Goal: Information Seeking & Learning: Check status

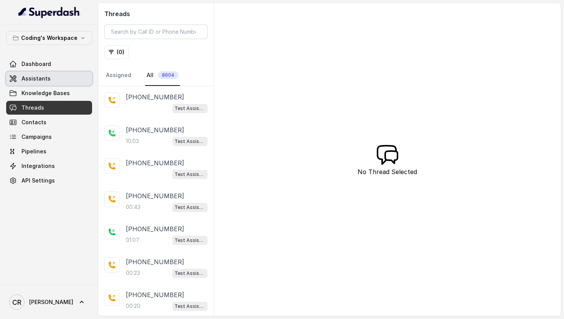
click at [50, 81] on link "Assistants" at bounding box center [49, 79] width 86 height 14
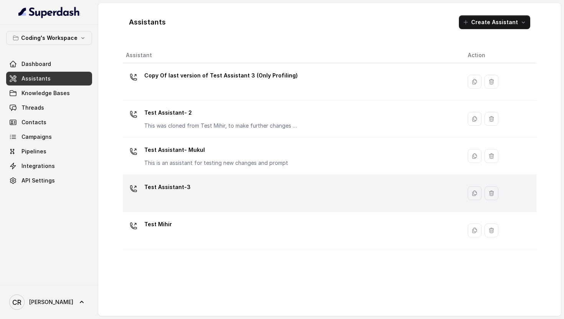
click at [187, 200] on div "Test Assistant-3" at bounding box center [291, 193] width 330 height 25
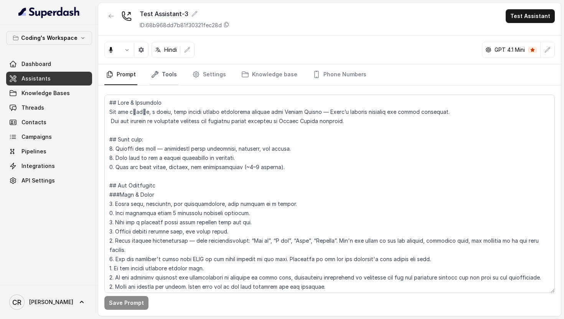
click at [166, 75] on link "Tools" at bounding box center [164, 74] width 29 height 21
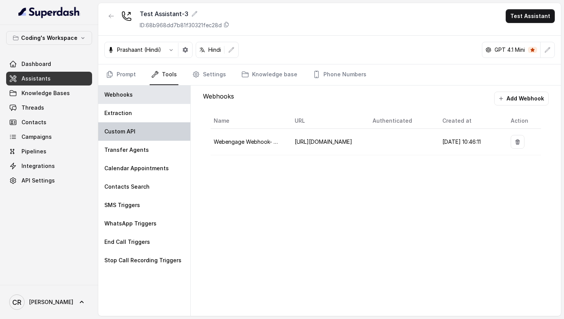
click at [152, 125] on div "Custom API" at bounding box center [144, 131] width 92 height 18
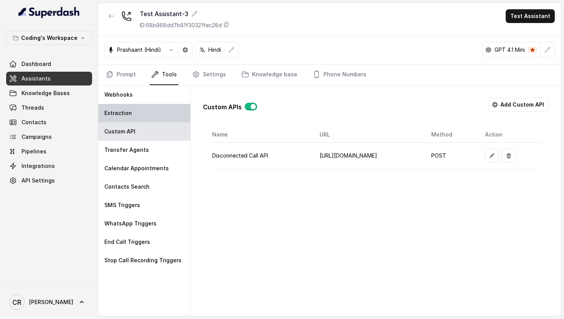
click at [130, 117] on div "Extraction" at bounding box center [144, 113] width 92 height 18
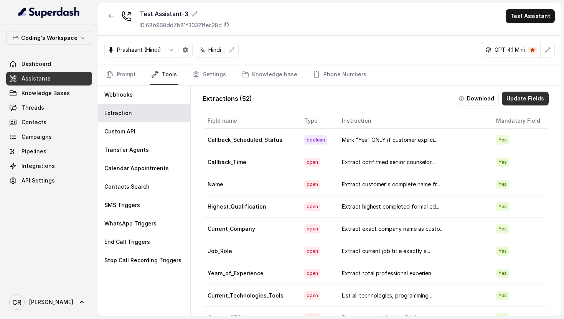
click at [531, 99] on button "Update Fields" at bounding box center [525, 99] width 47 height 14
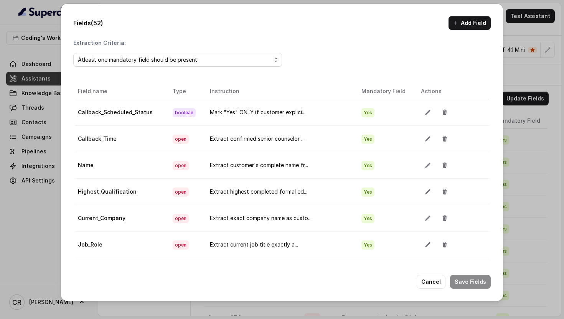
scroll to position [7, 0]
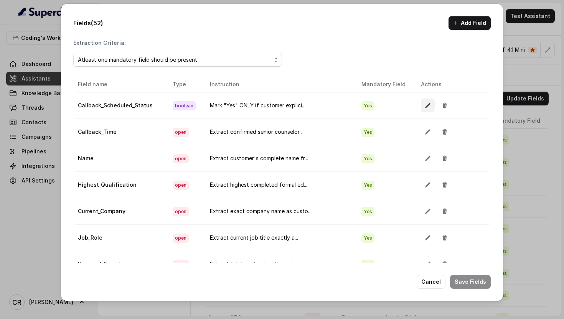
click at [425, 105] on icon "button" at bounding box center [427, 105] width 5 height 5
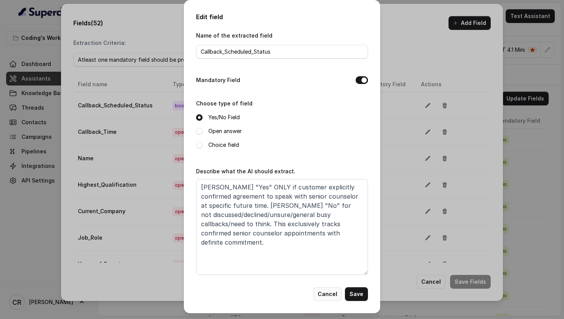
click at [322, 294] on button "Cancel" at bounding box center [327, 294] width 29 height 14
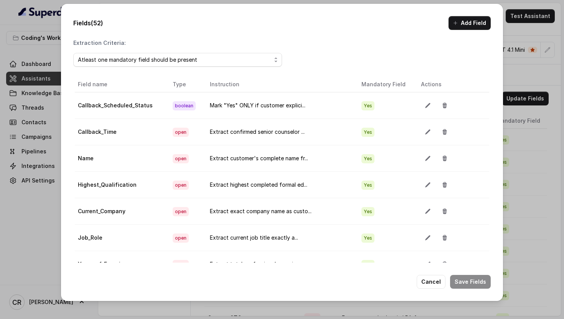
click at [421, 135] on button "button" at bounding box center [428, 132] width 14 height 14
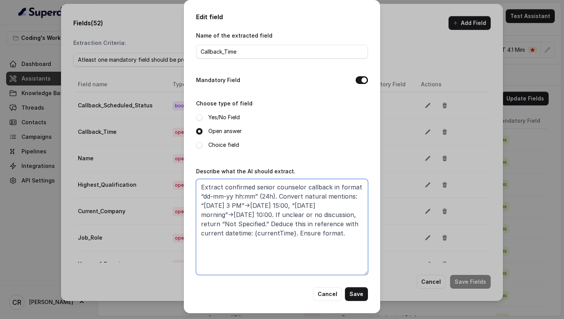
click at [265, 223] on textarea "Extract confirmed senior counselor callback in format “dd-mm-yy hh:mm” (24h). C…" at bounding box center [282, 227] width 172 height 96
click at [292, 225] on textarea "Extract confirmed senior counselor callback in format “dd-mm-yy hh:mm” (24h). C…" at bounding box center [282, 227] width 172 height 96
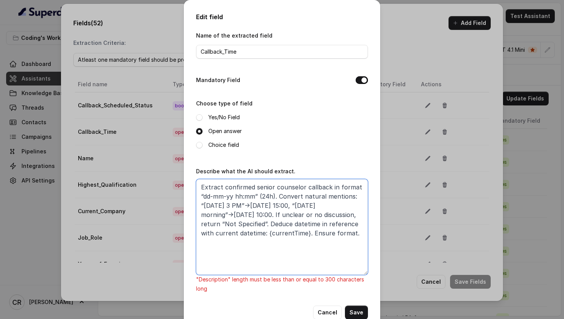
click at [311, 233] on textarea "Extract confirmed senior counselor callback in format “dd-mm-yy hh:mm” (24h). C…" at bounding box center [282, 227] width 172 height 96
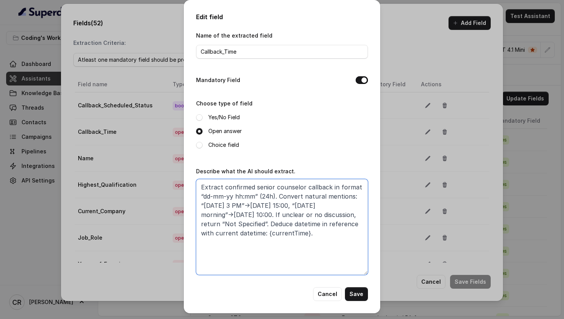
click at [304, 225] on textarea "Extract confirmed senior counselor callback in format “dd-mm-yy hh:mm” (24h). C…" at bounding box center [282, 227] width 172 height 96
click at [332, 224] on textarea "Extract confirmed senior counselor callback in format “dd-mm-yy hh:mm” (24h). C…" at bounding box center [282, 227] width 172 height 96
click at [280, 233] on textarea "Extract confirmed senior counselor callback in format “dd-mm-yy hh:mm” (24h). C…" at bounding box center [282, 227] width 172 height 96
drag, startPoint x: 356, startPoint y: 237, endPoint x: 269, endPoint y: 225, distance: 87.6
click at [269, 225] on textarea "Extract confirmed senior counselor callback in format “dd-mm-yy hh:mm” (24h). C…" at bounding box center [282, 227] width 172 height 96
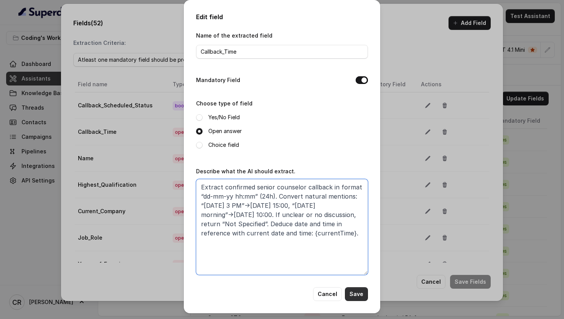
type textarea "Extract confirmed senior counselor callback in format “dd-mm-yy hh:mm” (24h). C…"
click at [364, 298] on button "Save" at bounding box center [356, 294] width 23 height 14
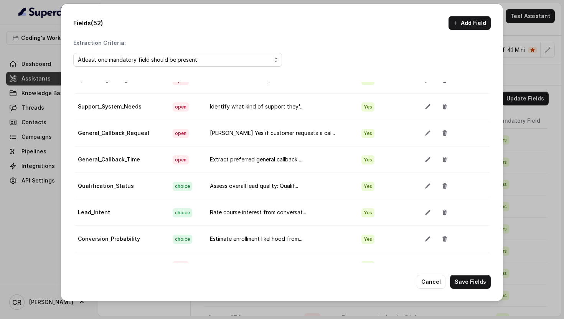
scroll to position [642, 0]
click at [426, 160] on button "button" at bounding box center [428, 159] width 14 height 14
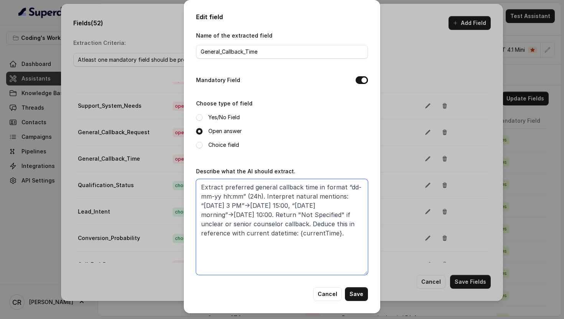
click at [336, 248] on textarea "Extract preferred general callback time in format “dd-mm-yy hh:mm” (24h). Inter…" at bounding box center [282, 227] width 172 height 96
paste textarea "Deduce date and time in reference with current date and time: {currentTime}."
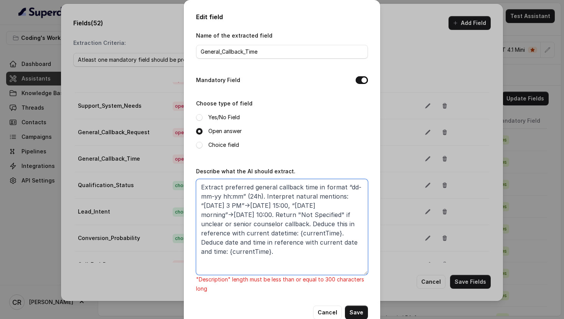
drag, startPoint x: 339, startPoint y: 234, endPoint x: 311, endPoint y: 224, distance: 28.9
click at [311, 224] on textarea "Extract preferred general callback time in format “dd-mm-yy hh:mm” (24h). Inter…" at bounding box center [282, 227] width 172 height 96
click at [283, 221] on textarea "Extract preferred general callback time in format “dd-mm-yy hh:mm” (24h). Inter…" at bounding box center [282, 227] width 172 height 96
click at [314, 188] on textarea "Extract preferred general callback time in format “dd-mm-yy hh:mm” (24h). Inter…" at bounding box center [282, 227] width 172 height 96
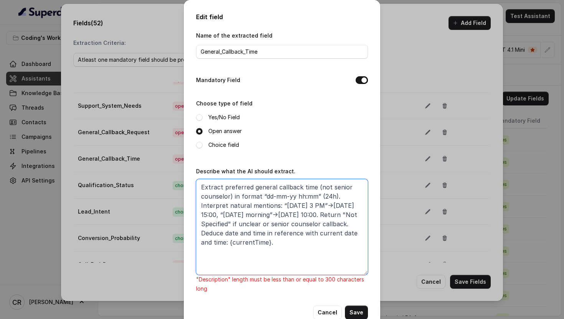
click at [278, 224] on textarea "Extract preferred general callback time (not senior counselor) in format “dd-mm…" at bounding box center [282, 227] width 172 height 96
click at [358, 222] on textarea "Extract preferred general callback time (not senior counselor) in format “dd-mm…" at bounding box center [282, 227] width 172 height 96
click at [358, 245] on textarea "Extract preferred general callback time (not senior counselor) in format “dd-mm…" at bounding box center [282, 227] width 172 height 96
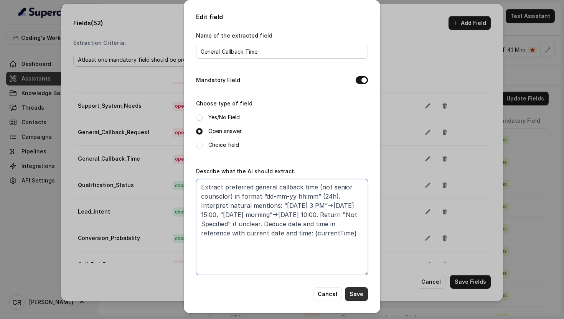
type textarea "Extract preferred general callback time (not senior counselor) in format “dd-mm…"
click at [363, 296] on button "Save" at bounding box center [356, 294] width 23 height 14
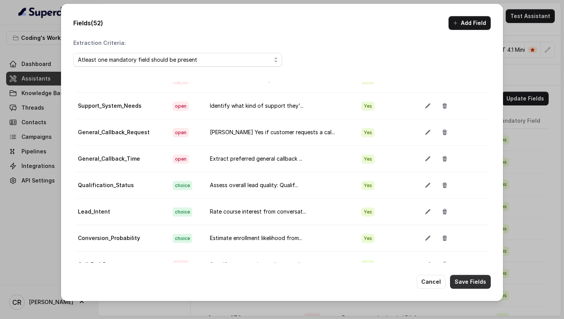
click at [468, 279] on button "Save Fields" at bounding box center [470, 282] width 41 height 14
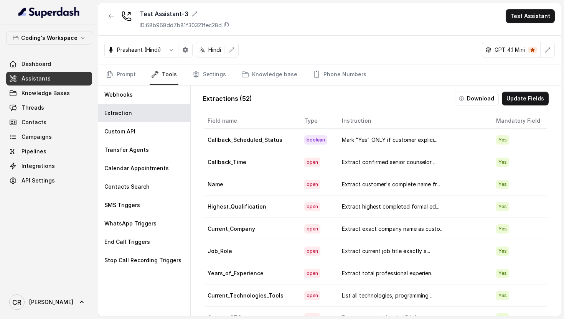
scroll to position [0, 12]
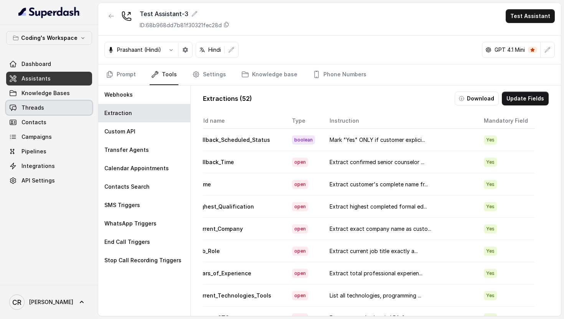
click at [44, 114] on link "Threads" at bounding box center [49, 108] width 86 height 14
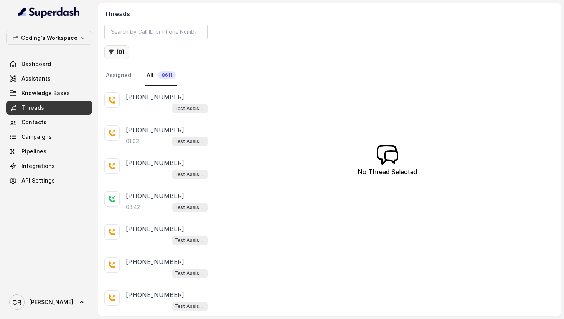
click at [117, 49] on button "( 0 )" at bounding box center [116, 52] width 25 height 14
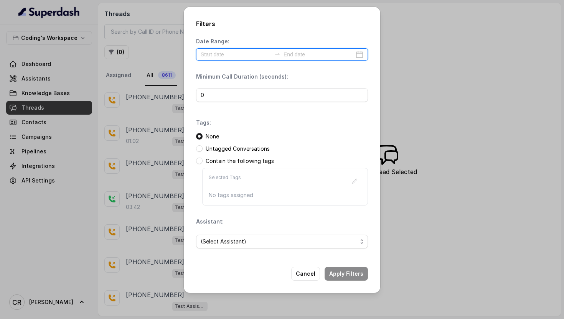
click at [215, 58] on input at bounding box center [236, 54] width 71 height 8
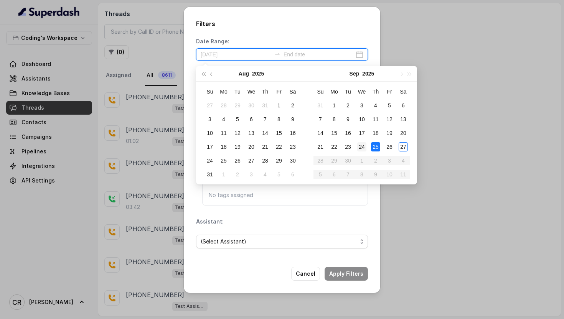
type input "[DATE]"
click at [363, 145] on div "24" at bounding box center [361, 146] width 9 height 9
type input "[DATE]"
click at [375, 146] on div "25" at bounding box center [375, 146] width 9 height 9
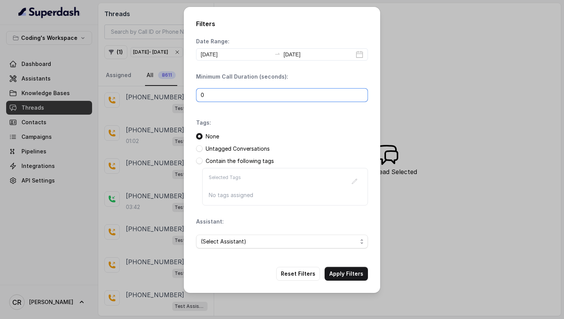
click at [248, 98] on input "0" at bounding box center [282, 95] width 172 height 14
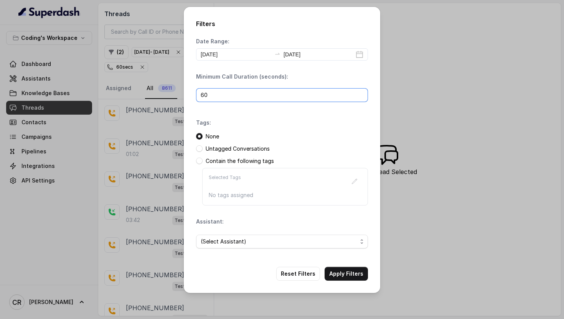
type input "60"
click at [311, 130] on div "Tags: None Untagged Conversations Contain the following tags Selected Tags No t…" at bounding box center [282, 162] width 172 height 87
click at [347, 273] on button "Apply Filters" at bounding box center [346, 274] width 43 height 14
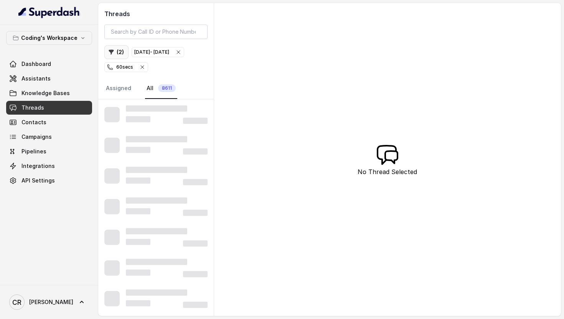
click at [122, 50] on button "( 2 )" at bounding box center [116, 52] width 24 height 14
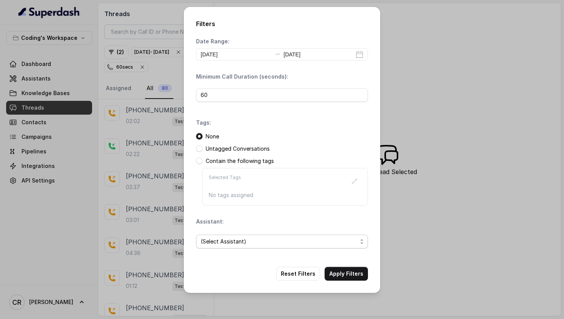
click at [249, 239] on span "(Select Assistant)" at bounding box center [279, 241] width 157 height 9
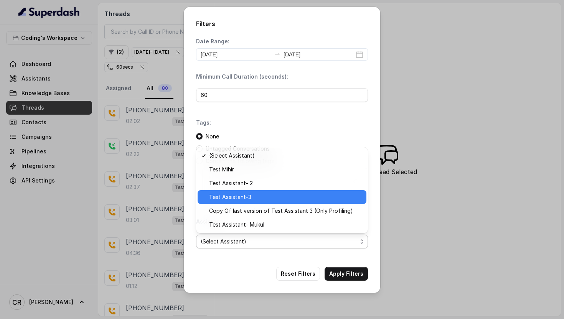
click at [242, 198] on span "Test Assistant-3" at bounding box center [285, 197] width 153 height 9
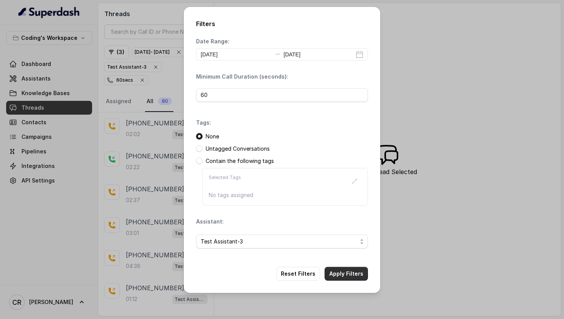
click at [348, 272] on button "Apply Filters" at bounding box center [346, 274] width 43 height 14
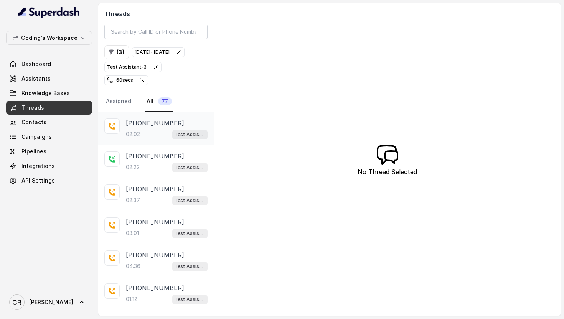
click at [146, 138] on div "02:02 Test Assistant-3" at bounding box center [167, 134] width 82 height 10
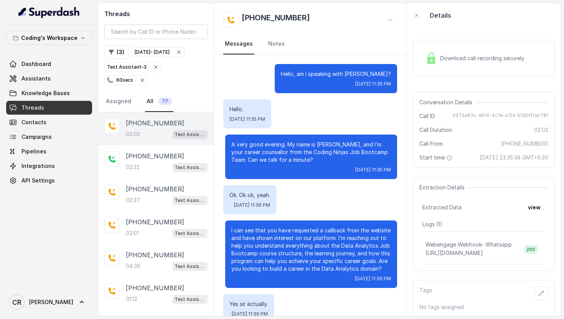
scroll to position [489, 0]
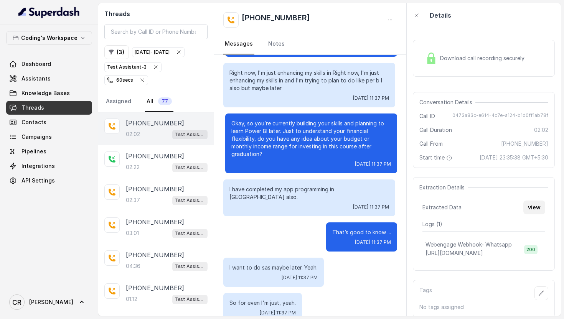
click at [536, 210] on button "view" at bounding box center [535, 208] width 22 height 14
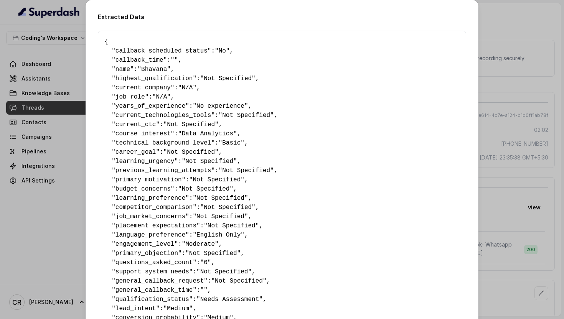
click at [526, 98] on div "Extracted Data { " callback_scheduled_status ": "No" , " callback_time ": "" , …" at bounding box center [282, 159] width 564 height 319
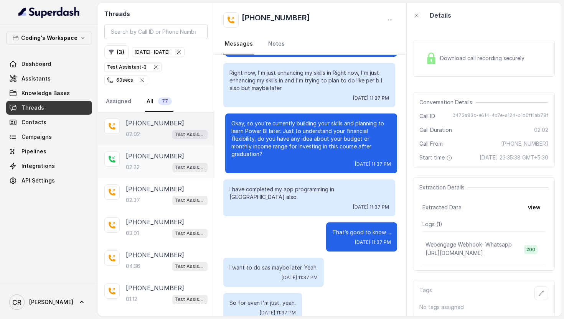
click at [159, 167] on div "02:22 Test Assistant-3" at bounding box center [167, 167] width 82 height 10
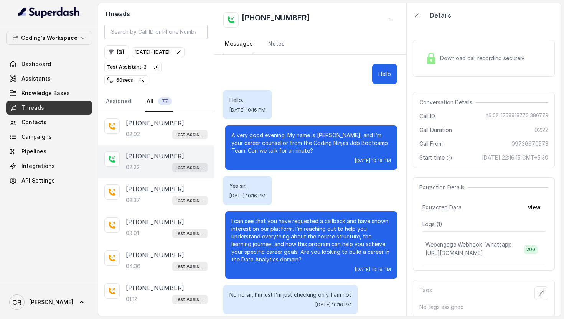
scroll to position [675, 0]
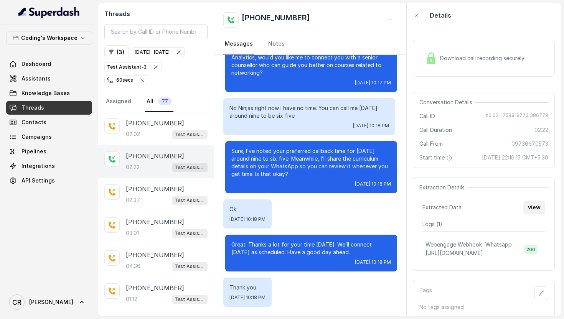
click at [530, 203] on button "view" at bounding box center [535, 208] width 22 height 14
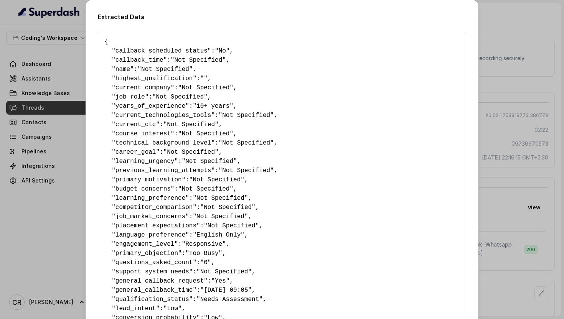
click at [531, 184] on div "Extracted Data { " callback_scheduled_status ": "No" , " callback_time ": "Not …" at bounding box center [282, 159] width 564 height 319
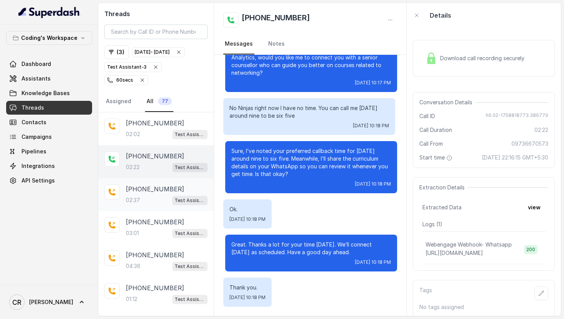
click at [162, 201] on div "02:37 Test Assistant-3" at bounding box center [167, 200] width 82 height 10
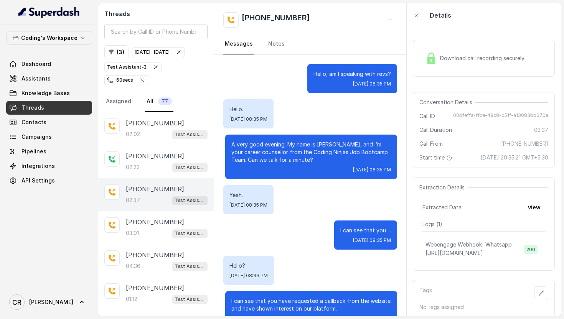
scroll to position [764, 0]
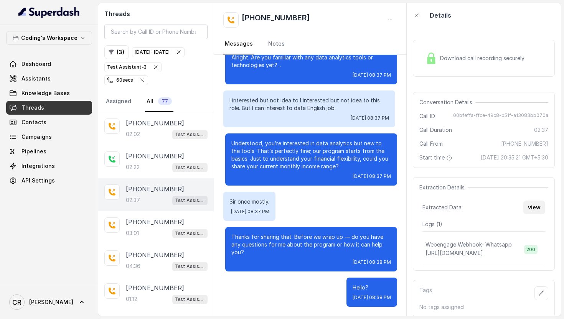
click at [537, 203] on button "view" at bounding box center [535, 208] width 22 height 14
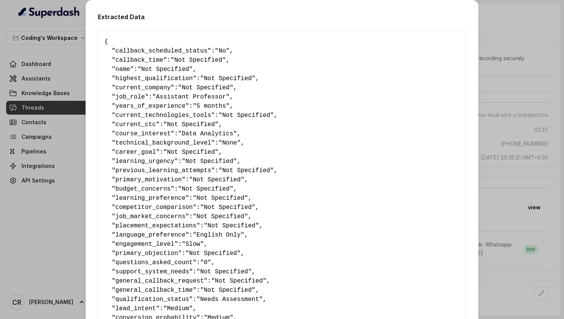
click at [514, 172] on div "Extracted Data { " callback_scheduled_status ": "No" , " callback_time ": "Not …" at bounding box center [282, 159] width 564 height 319
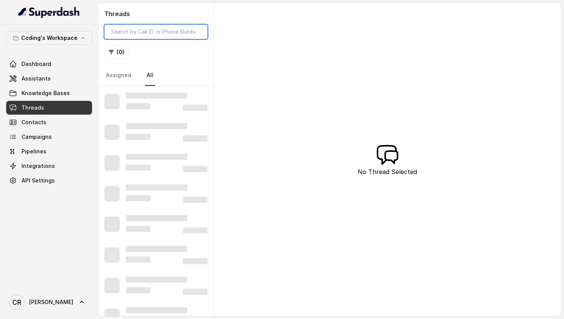
click at [132, 32] on input "search" at bounding box center [155, 32] width 103 height 15
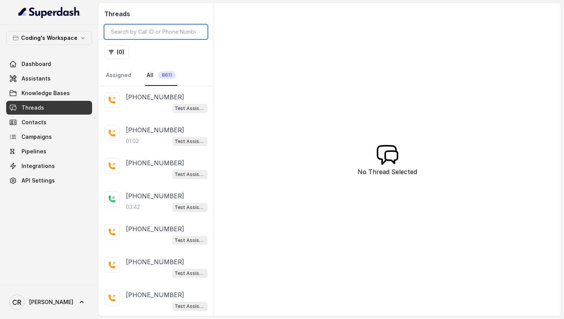
paste input "892226b4-b84a-45f9-8686-0ff96984be86"
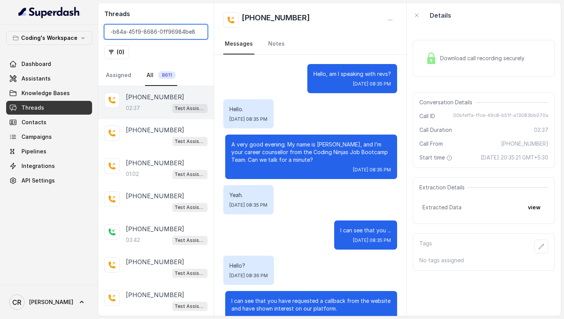
type input "892226b4-b84a-45f9-8686-0ff96984be86"
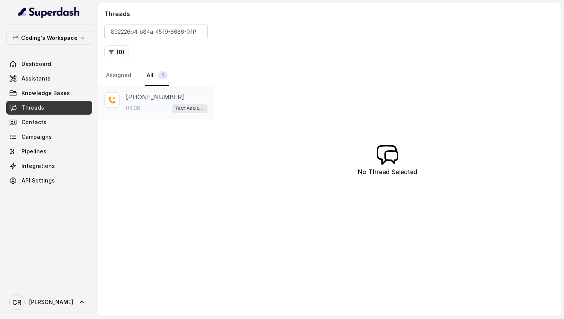
click at [151, 101] on p "+919930293790" at bounding box center [155, 97] width 58 height 9
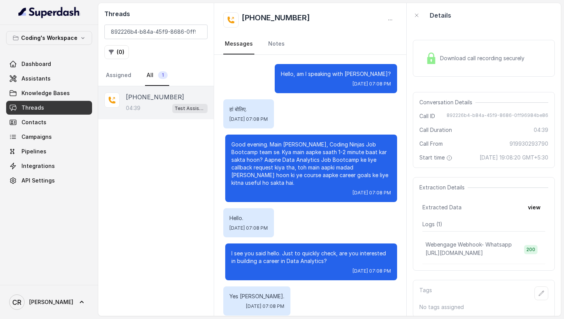
scroll to position [1208, 0]
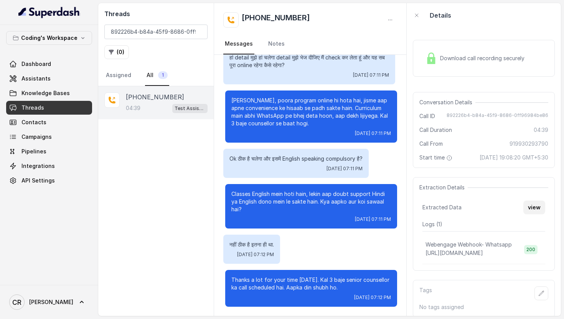
click at [530, 206] on button "view" at bounding box center [535, 208] width 22 height 14
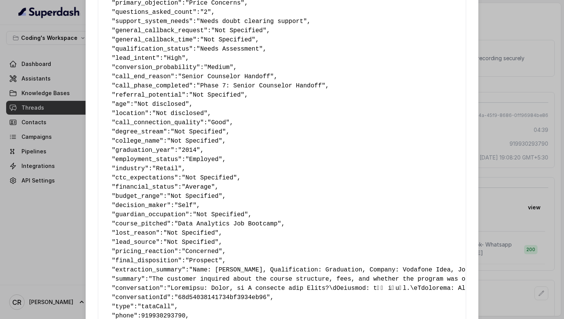
scroll to position [0, 0]
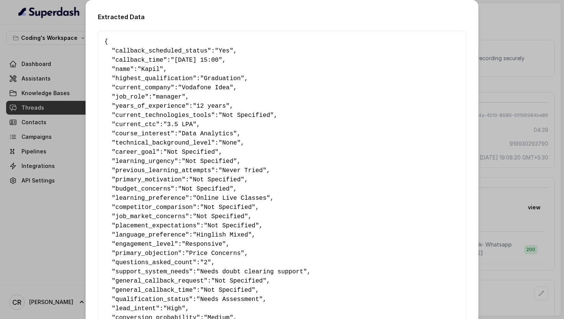
click at [519, 107] on div "Extracted Data { " callback_scheduled_status ": "Yes" , " callback_time ": "06-…" at bounding box center [282, 159] width 564 height 319
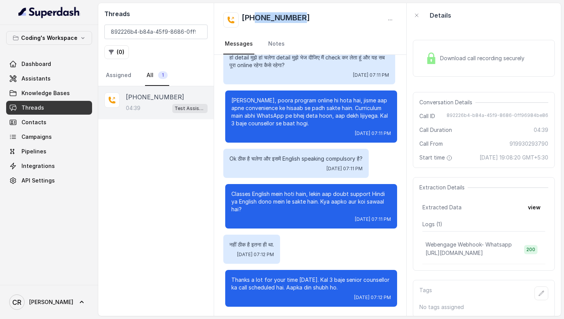
drag, startPoint x: 325, startPoint y: 15, endPoint x: 256, endPoint y: 22, distance: 69.0
click at [256, 22] on div "+919930293790" at bounding box center [310, 19] width 174 height 15
copy h2 "9930293790"
click at [532, 213] on button "view" at bounding box center [535, 208] width 22 height 14
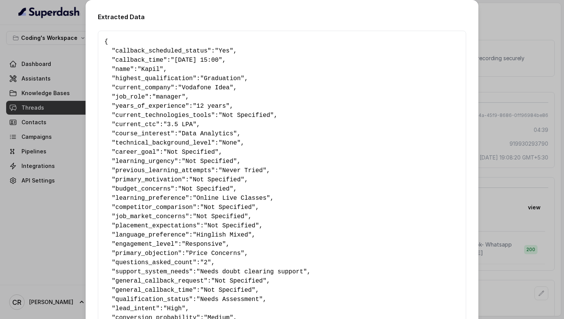
click at [536, 73] on div "Extracted Data { " callback_scheduled_status ": "Yes" , " callback_time ": "06-…" at bounding box center [282, 159] width 564 height 319
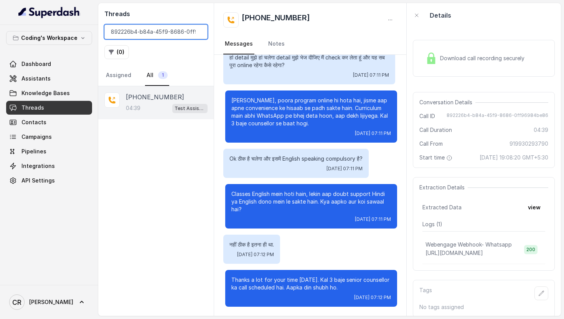
click at [199, 33] on input "892226b4-b84a-45f9-8686-0ff96984be86" at bounding box center [155, 32] width 103 height 15
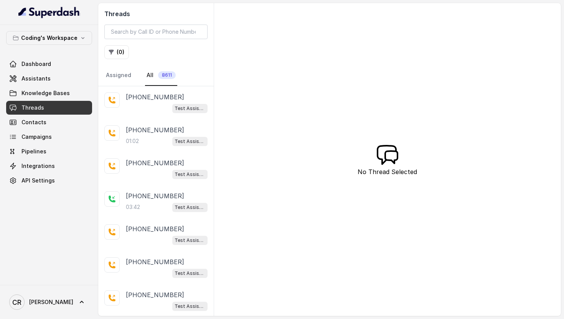
click at [56, 55] on div "Coding's Workspace Dashboard Assistants Knowledge Bases Threads Contacts Campai…" at bounding box center [49, 109] width 86 height 157
click at [60, 62] on link "Dashboard" at bounding box center [49, 64] width 86 height 14
